Goal: Information Seeking & Learning: Check status

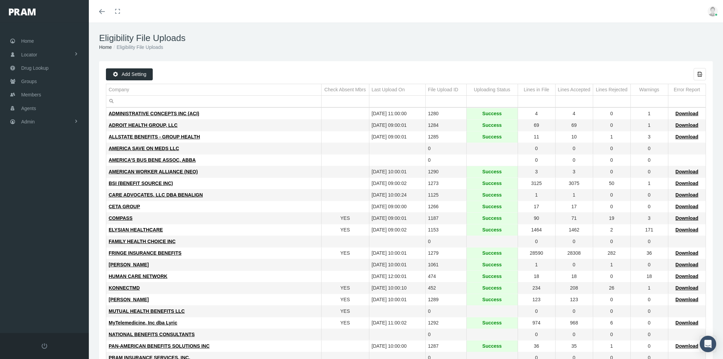
scroll to position [118, 0]
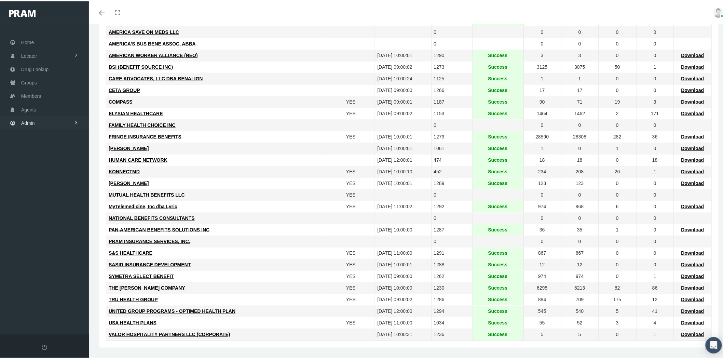
click at [65, 121] on link "Admin" at bounding box center [44, 121] width 89 height 13
click at [63, 170] on link "Group Billing" at bounding box center [44, 174] width 89 height 12
click at [57, 185] on span "Billing Activity By Group" at bounding box center [52, 189] width 51 height 12
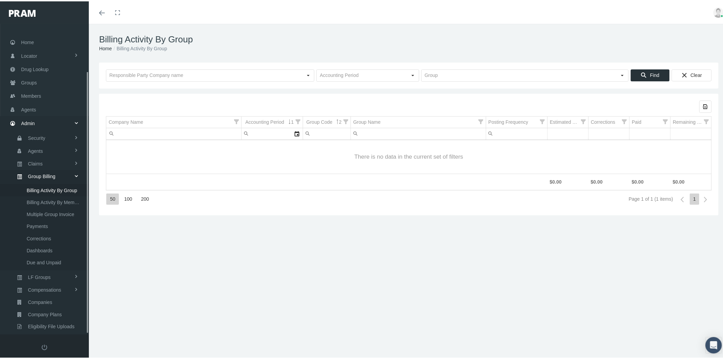
scroll to position [56, 0]
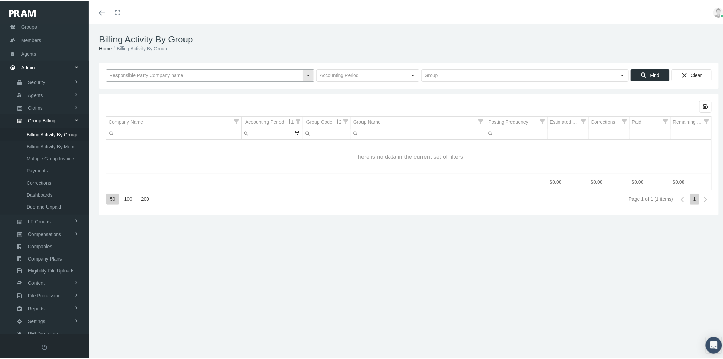
click at [139, 73] on input "text" at bounding box center [204, 74] width 196 height 12
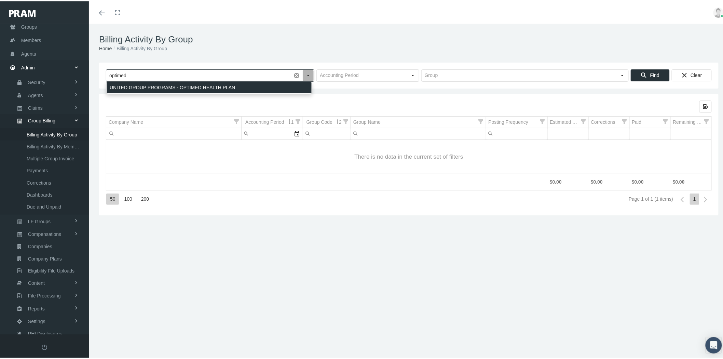
click at [150, 84] on div "UNITED GROUP PROGRAMS - OPTIMED HEALTH PLAN" at bounding box center [209, 86] width 205 height 11
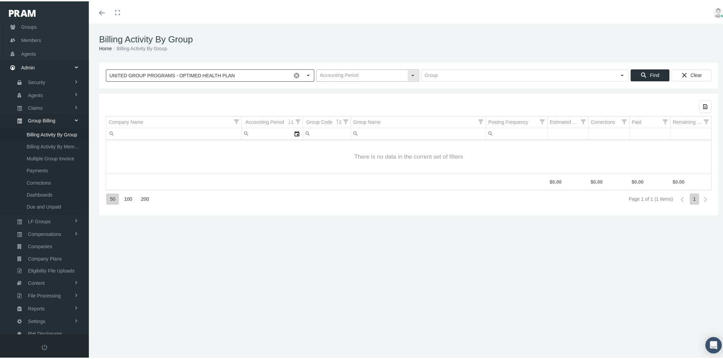
type input "UNITED GROUP PROGRAMS - OPTIMED HEALTH PLAN"
click at [410, 76] on div "Select" at bounding box center [412, 74] width 11 height 11
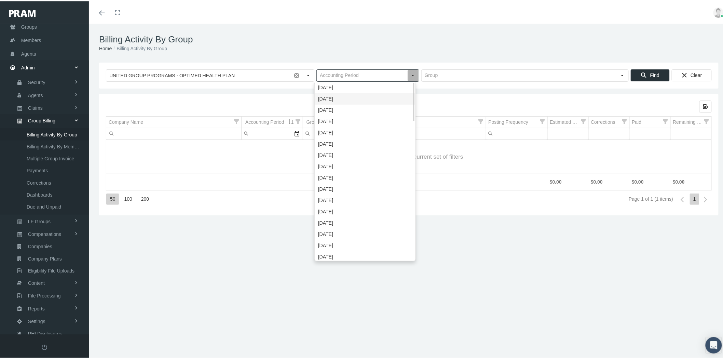
click at [397, 99] on div "October 2025" at bounding box center [365, 97] width 100 height 11
type input "October 2025"
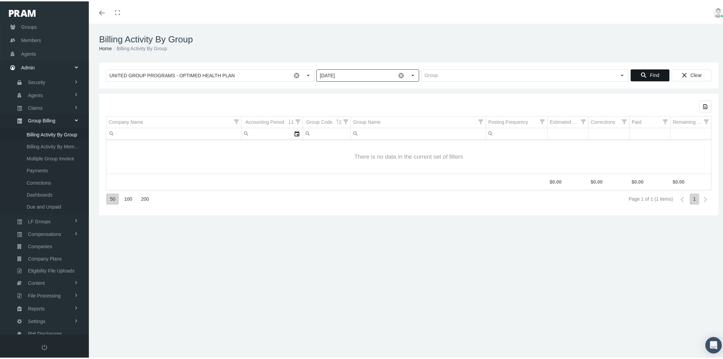
click at [641, 73] on div "Find" at bounding box center [650, 73] width 38 height 11
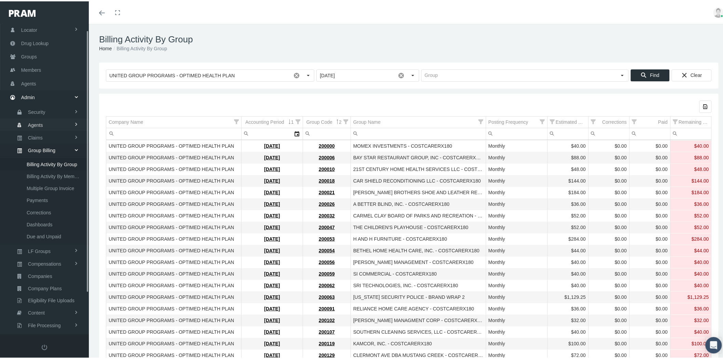
scroll to position [0, 0]
click at [62, 82] on link "Groups" at bounding box center [44, 80] width 89 height 13
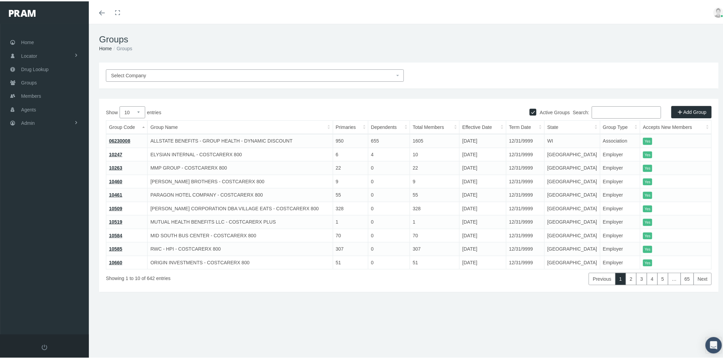
click at [603, 111] on input "Search:" at bounding box center [625, 111] width 69 height 12
click at [355, 73] on span "Select Company" at bounding box center [252, 74] width 283 height 8
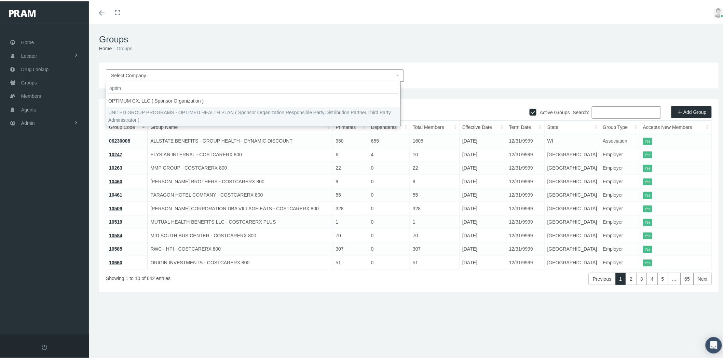
type input "optim"
select select "4875"
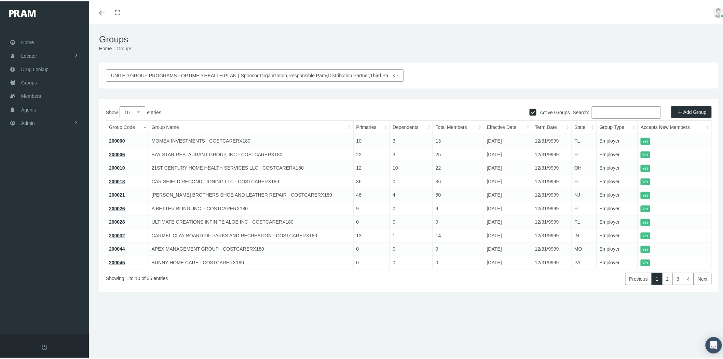
click at [600, 114] on input "Search:" at bounding box center [625, 111] width 69 height 12
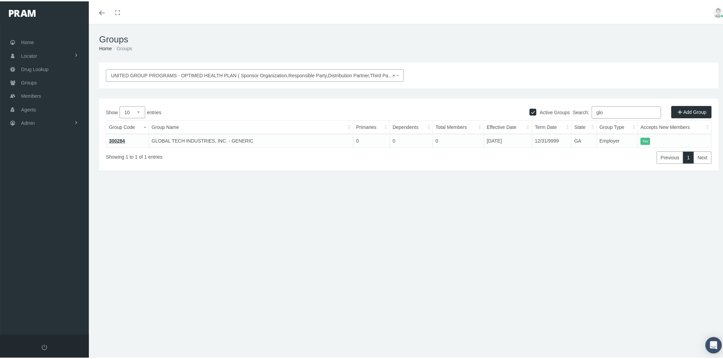
type input "glo"
click at [120, 139] on link "300284" at bounding box center [117, 139] width 16 height 5
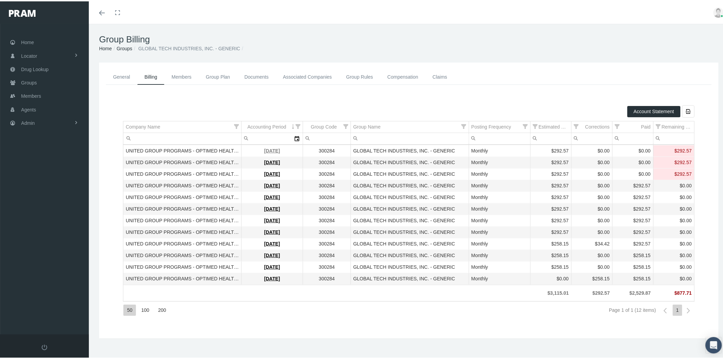
click at [264, 150] on link "[DATE]" at bounding box center [272, 148] width 16 height 5
